Goal: Ask a question

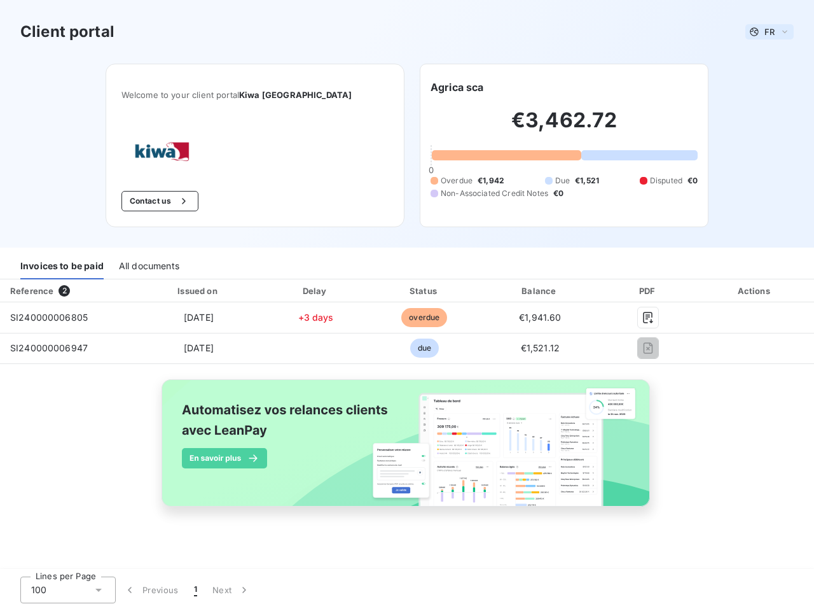
click at [770, 32] on span "FR" at bounding box center [770, 32] width 10 height 10
click at [188, 201] on button "Contact us" at bounding box center [160, 201] width 77 height 20
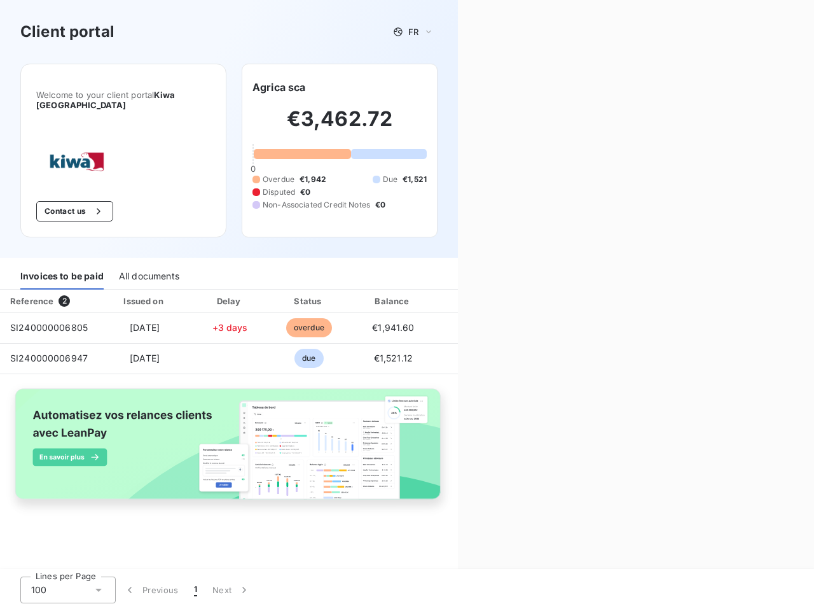
click at [457, 87] on div "Welcome to your client portal Kiwa [GEOGRAPHIC_DATA] Contact us Agrica sca €3,4…" at bounding box center [229, 161] width 458 height 194
click at [62, 266] on div "Invoices to be paid" at bounding box center [61, 276] width 83 height 27
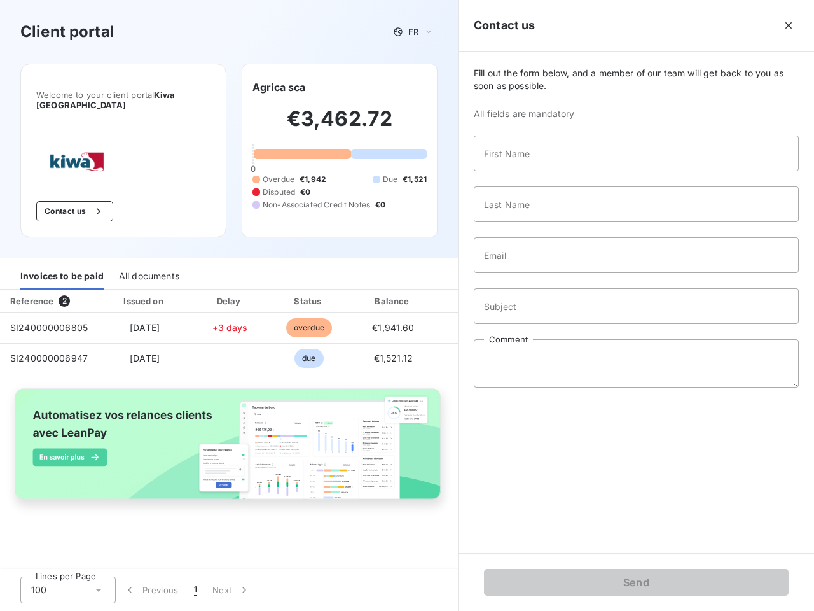
click at [148, 266] on div "All documents" at bounding box center [149, 276] width 60 height 27
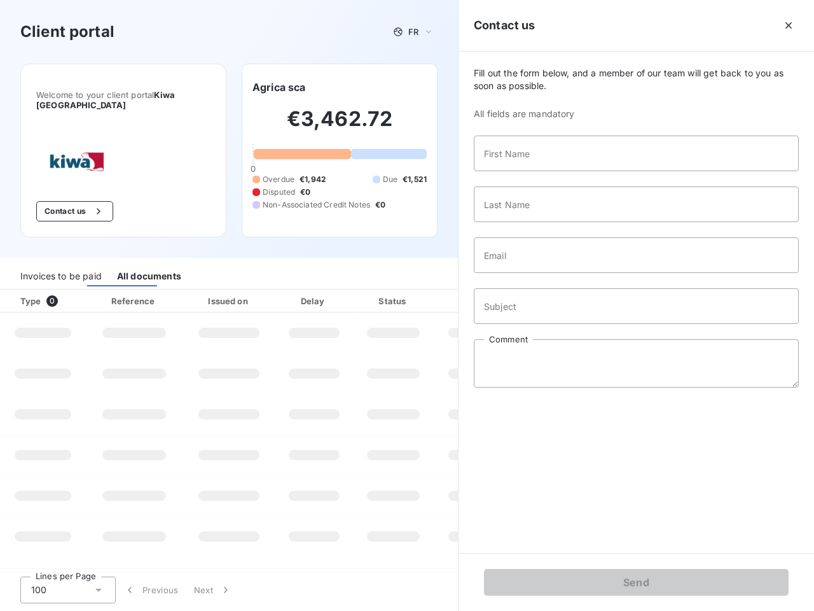
click at [67, 291] on th "Type 0" at bounding box center [43, 300] width 86 height 23
click at [198, 291] on th "Issued on" at bounding box center [229, 300] width 93 height 23
click at [316, 291] on th "Delay" at bounding box center [314, 300] width 78 height 23
click at [424, 291] on th "Status" at bounding box center [393, 300] width 81 height 23
click at [540, 291] on input "Subject" at bounding box center [636, 306] width 325 height 36
